Goal: Find specific page/section: Find specific page/section

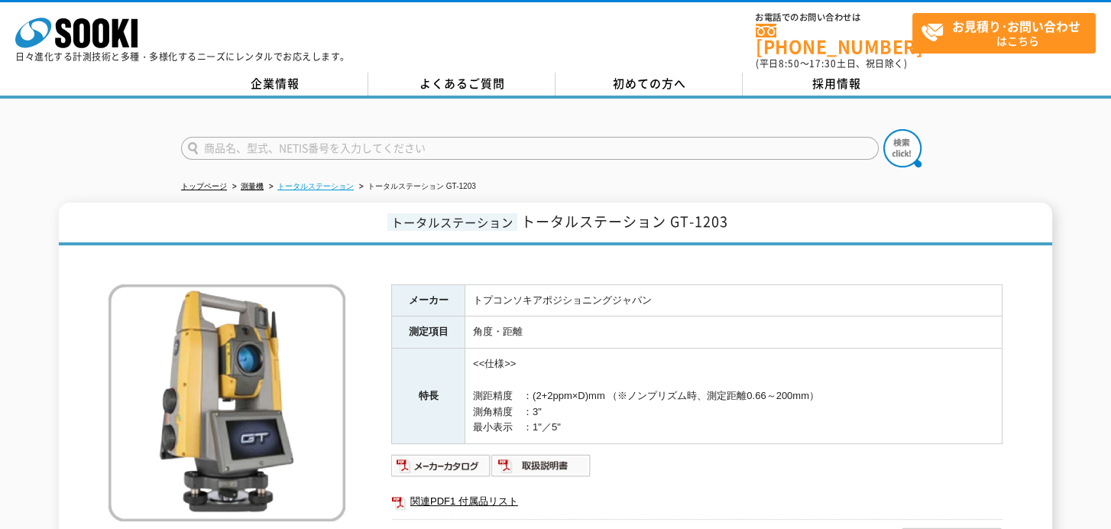
click at [327, 182] on link "トータルステーション" at bounding box center [315, 186] width 76 height 8
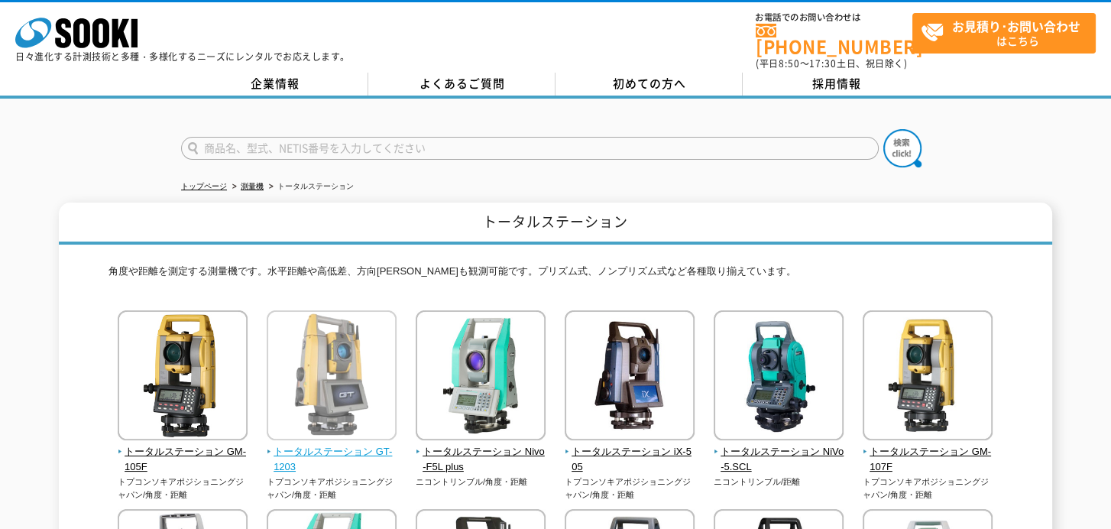
click at [364, 444] on span "トータルステーション GT-1203" at bounding box center [332, 460] width 131 height 32
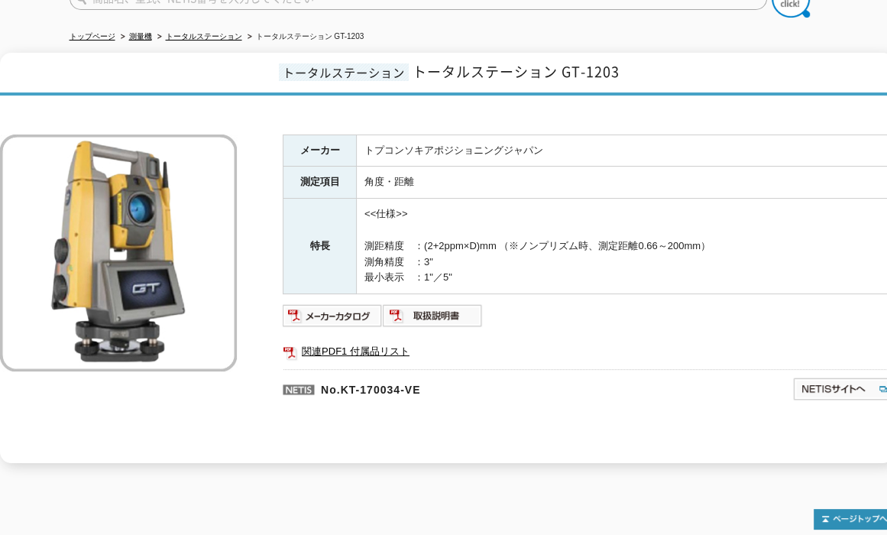
scroll to position [153, 0]
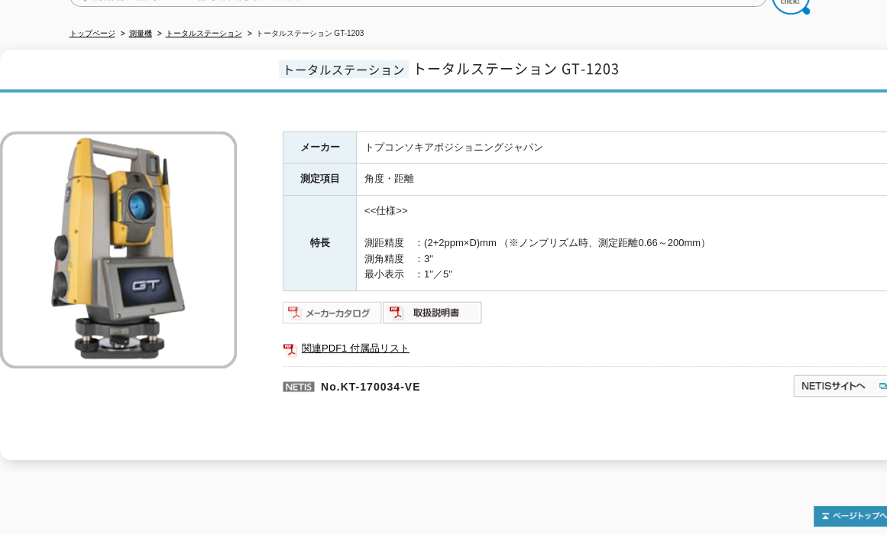
click at [341, 300] on img at bounding box center [333, 312] width 100 height 24
